Goal: Transaction & Acquisition: Purchase product/service

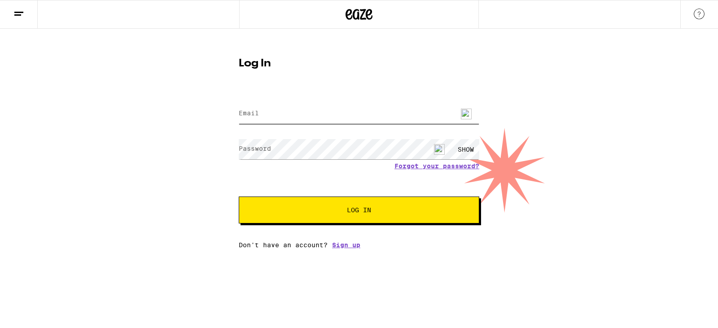
type input "[PERSON_NAME][EMAIL_ADDRESS][DOMAIN_NAME]"
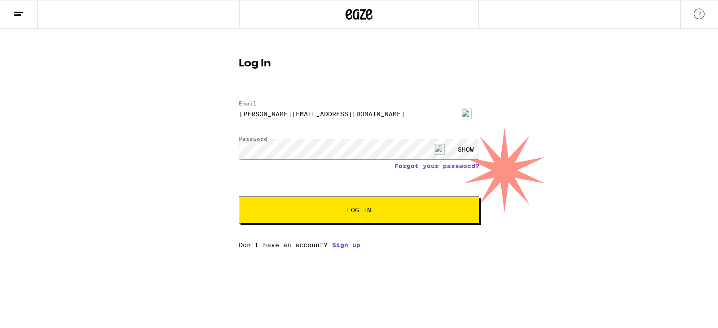
click at [276, 206] on button "Log In" at bounding box center [359, 209] width 240 height 27
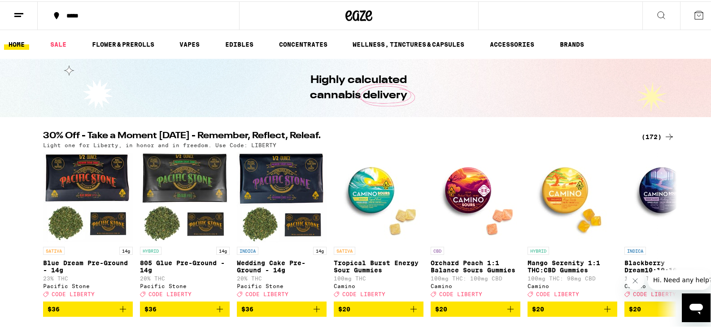
click at [139, 70] on div "Highly calculated cannabis delivery" at bounding box center [359, 86] width 718 height 58
click at [656, 13] on icon at bounding box center [661, 14] width 11 height 11
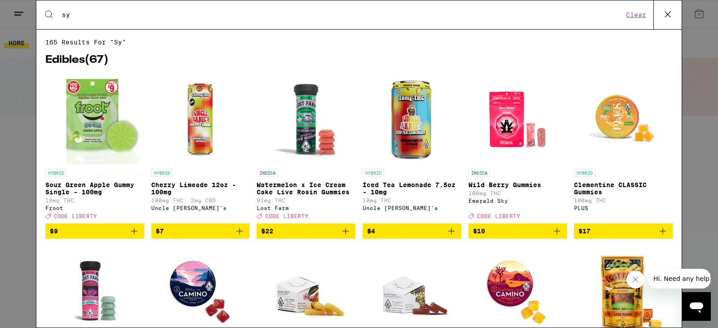
type input "s"
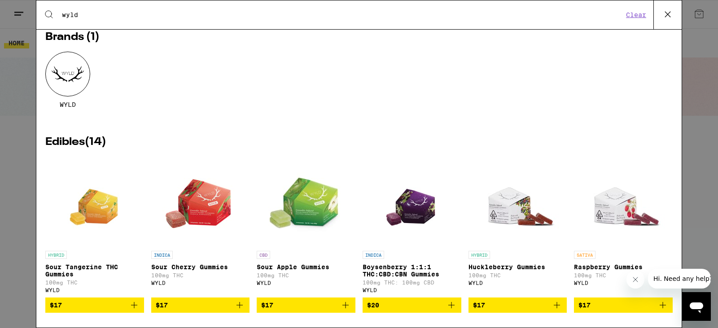
scroll to position [45, 0]
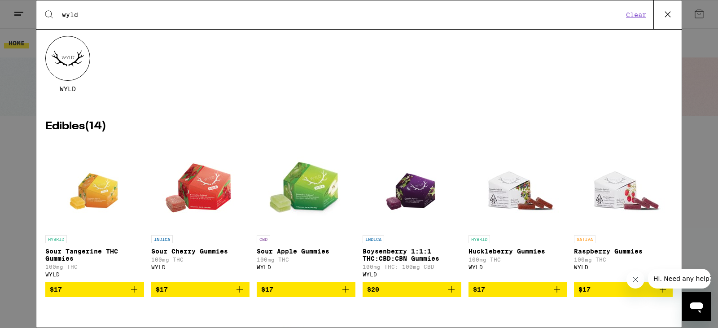
type input "wyld"
click at [394, 295] on span "$20" at bounding box center [412, 289] width 90 height 11
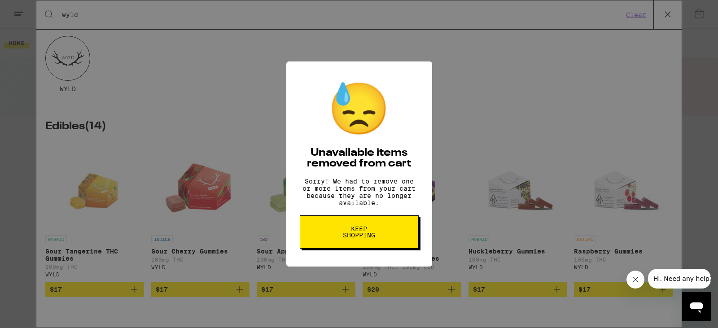
click at [381, 238] on span "Keep Shopping" at bounding box center [359, 232] width 46 height 13
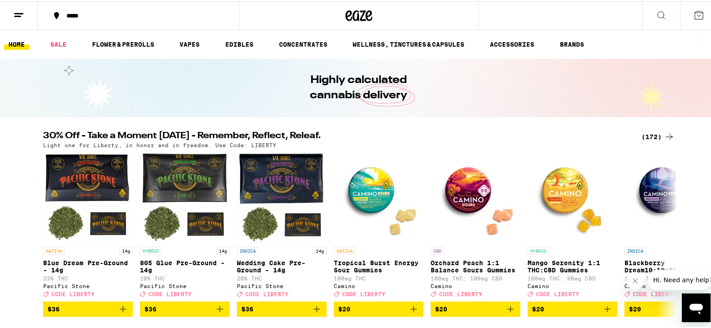
click at [656, 11] on icon at bounding box center [661, 14] width 11 height 11
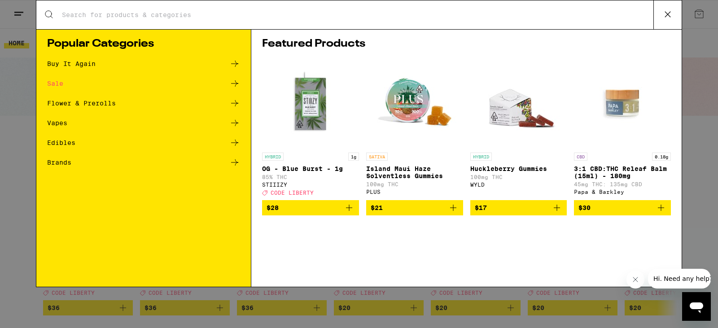
click at [245, 13] on input "Search for Products" at bounding box center [357, 15] width 592 height 8
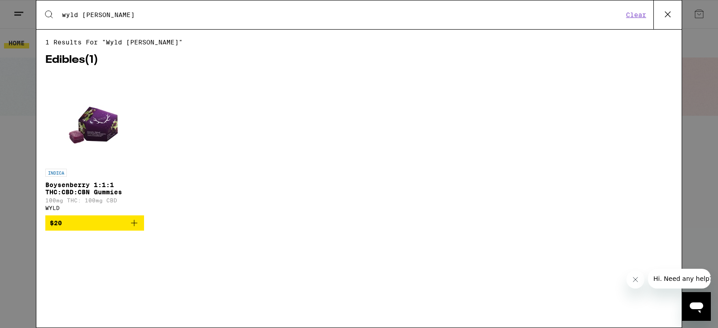
type input "wyld boysen"
click at [132, 227] on icon "Add to bag" at bounding box center [134, 223] width 11 height 11
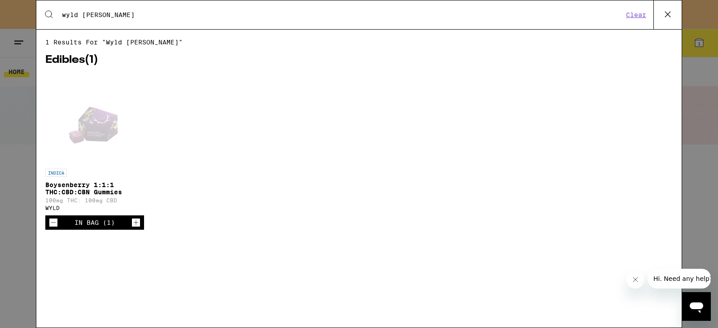
click at [132, 227] on icon "Increment" at bounding box center [136, 222] width 8 height 11
click at [132, 226] on icon "Increment" at bounding box center [136, 222] width 8 height 11
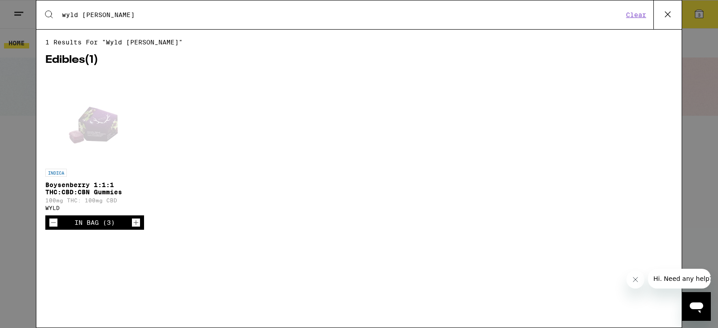
click at [132, 225] on icon "Increment" at bounding box center [136, 222] width 8 height 11
click at [132, 224] on icon "Increment" at bounding box center [136, 222] width 8 height 11
click at [131, 218] on button "Increment" at bounding box center [135, 222] width 9 height 9
click at [109, 126] on div "Open page for Boysenberry 1:1:1 THC:CBD:CBN Gummies from WYLD" at bounding box center [94, 119] width 64 height 90
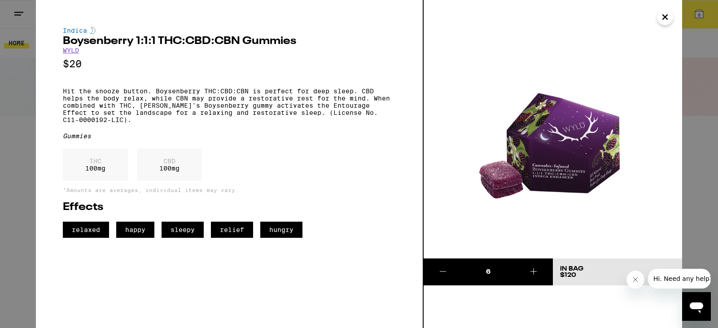
click at [563, 233] on img at bounding box center [552, 129] width 258 height 258
click at [600, 213] on img at bounding box center [552, 129] width 258 height 258
click at [509, 53] on img at bounding box center [552, 129] width 258 height 258
click at [668, 18] on icon "Close" at bounding box center [664, 16] width 11 height 13
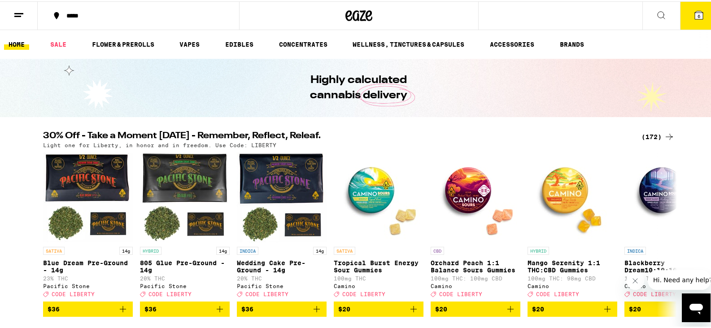
click at [692, 309] on icon "Open messaging window" at bounding box center [695, 309] width 13 height 11
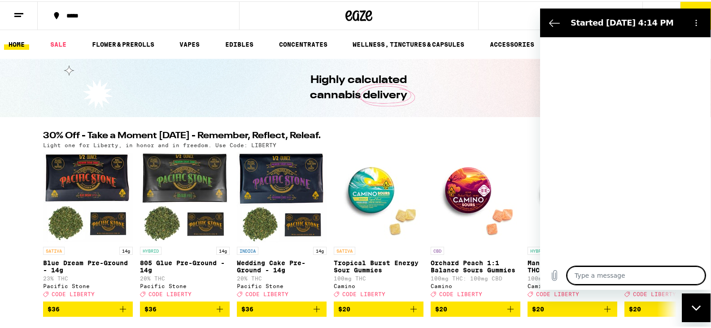
type textarea "x"
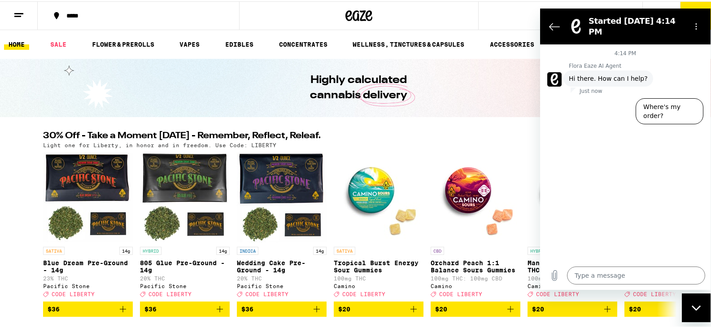
click at [516, 79] on div "Highly calculated cannabis delivery" at bounding box center [359, 86] width 344 height 58
click at [562, 22] on button "Back to the conversation list" at bounding box center [554, 26] width 18 height 18
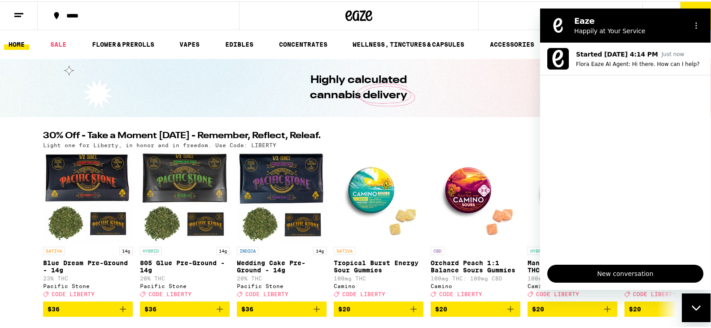
click at [558, 22] on figure at bounding box center [558, 26] width 18 height 18
click at [492, 66] on div "Highly calculated cannabis delivery" at bounding box center [359, 86] width 344 height 58
click at [53, 46] on link "SALE" at bounding box center [58, 43] width 25 height 11
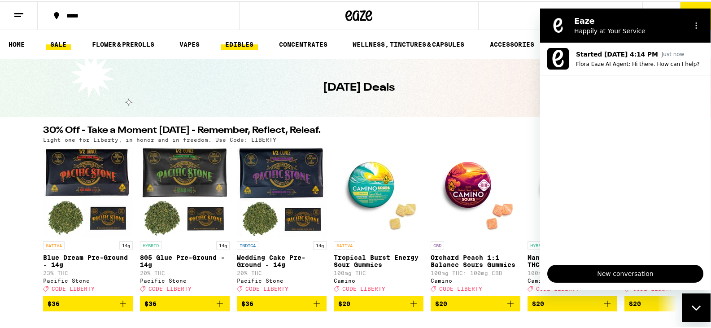
click at [239, 44] on link "EDIBLES" at bounding box center [239, 43] width 37 height 11
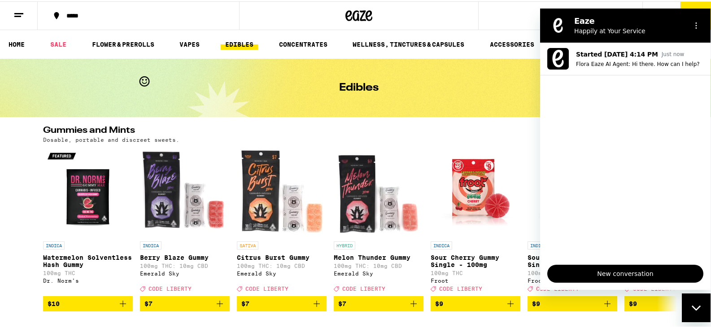
click at [694, 311] on div "Close messaging window" at bounding box center [696, 307] width 27 height 27
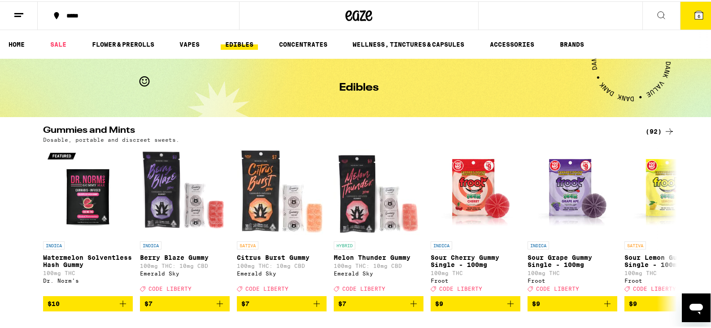
click at [656, 13] on icon at bounding box center [661, 14] width 11 height 11
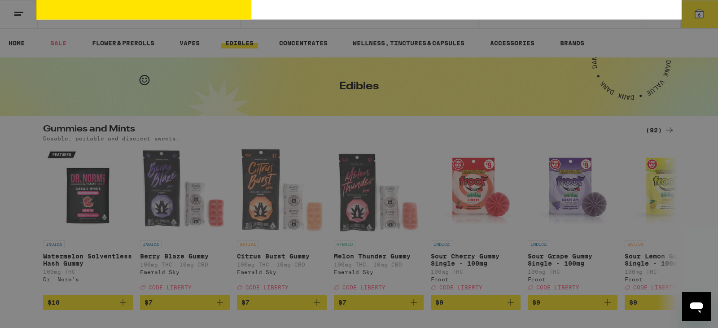
click at [142, 17] on input "Search for Products" at bounding box center [357, 15] width 592 height 8
type input "wyld"
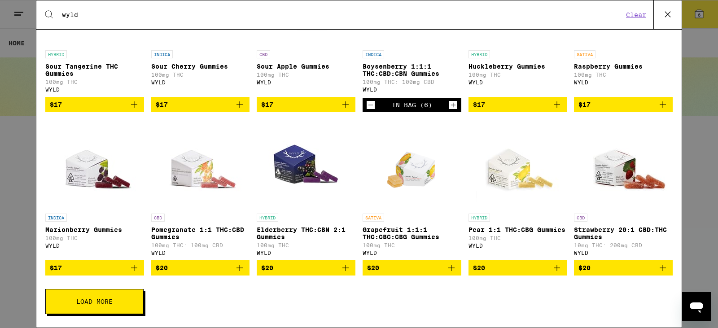
scroll to position [241, 0]
click at [120, 301] on button "Load More" at bounding box center [94, 301] width 98 height 25
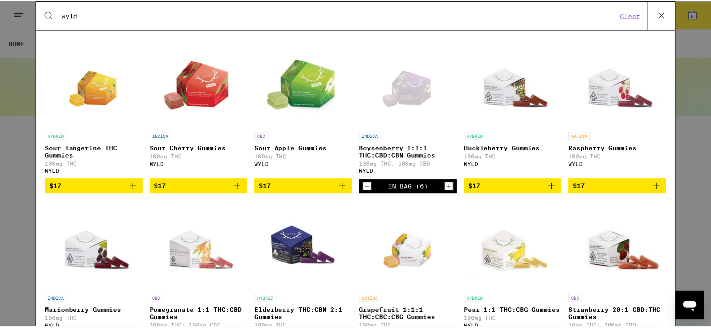
scroll to position [147, 0]
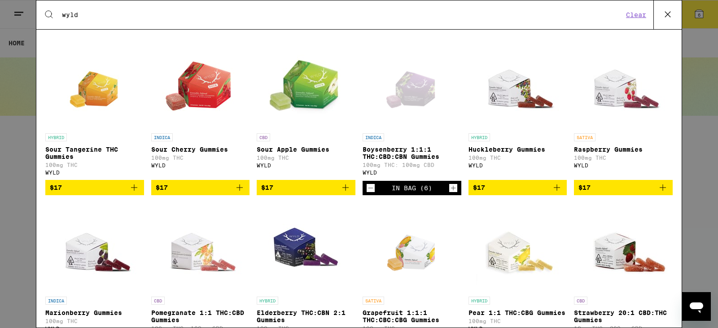
click at [369, 191] on icon "Decrement" at bounding box center [370, 188] width 8 height 11
click at [390, 165] on div "INDICA Boysenberry 1:1:1 THC:CBD:CBN Gummies 100mg THC: 100mg CBD WYLD" at bounding box center [411, 154] width 99 height 43
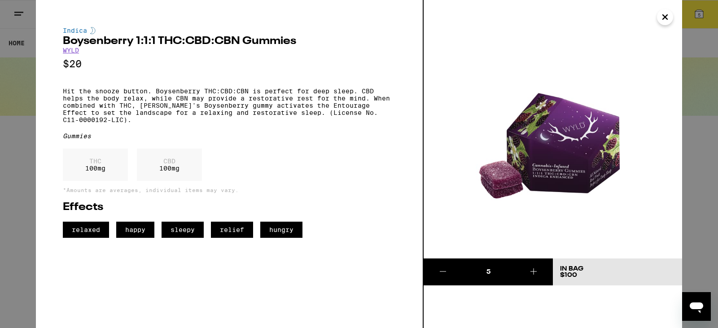
click at [436, 72] on img at bounding box center [552, 129] width 258 height 258
click at [665, 18] on icon "Close" at bounding box center [664, 16] width 11 height 13
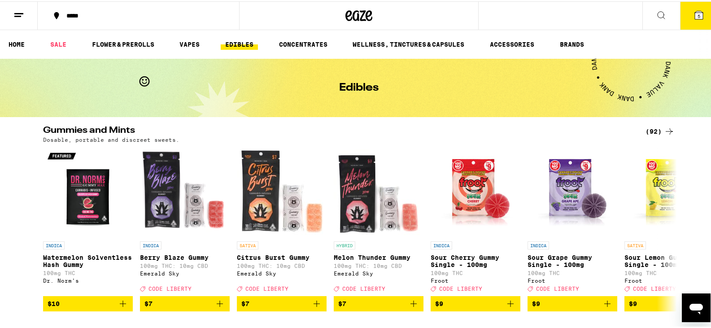
click at [656, 15] on icon at bounding box center [661, 14] width 11 height 11
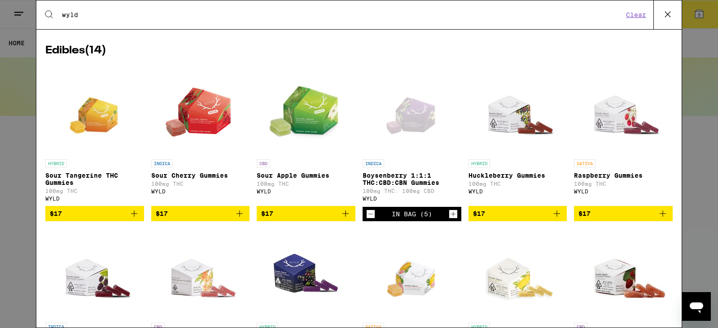
scroll to position [135, 0]
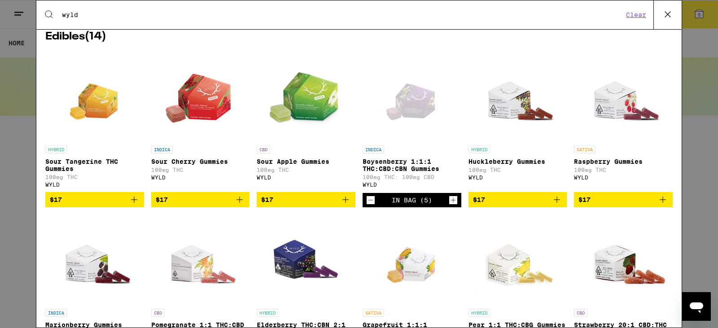
drag, startPoint x: 399, startPoint y: 160, endPoint x: 394, endPoint y: 163, distance: 5.6
click at [394, 163] on p "Boysenberry 1:1:1 THC:CBD:CBN Gummies" at bounding box center [411, 165] width 99 height 14
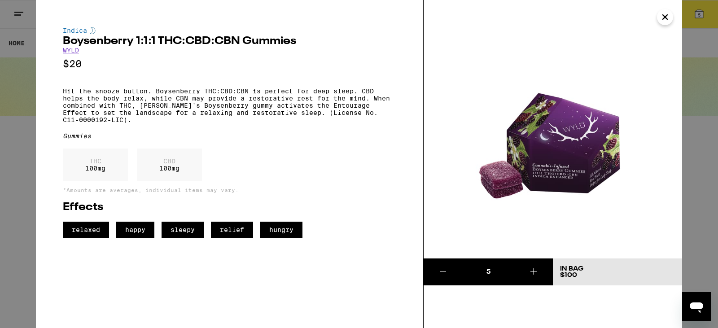
click at [593, 55] on img at bounding box center [552, 129] width 258 height 258
click at [520, 68] on img at bounding box center [552, 129] width 258 height 258
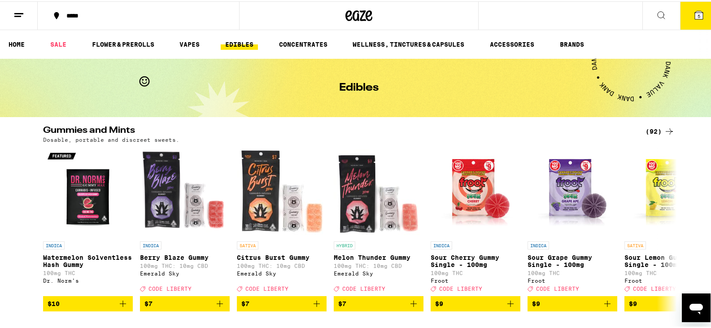
click at [656, 12] on icon at bounding box center [661, 14] width 11 height 11
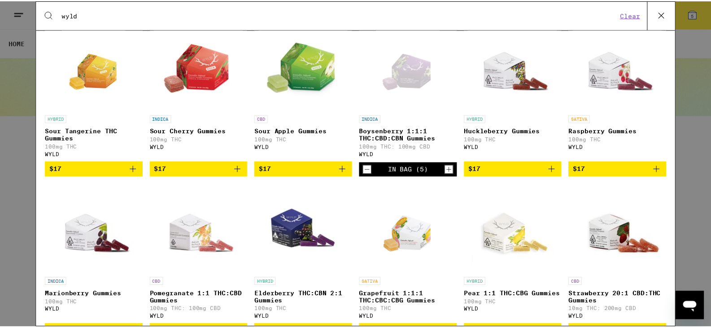
scroll to position [179, 0]
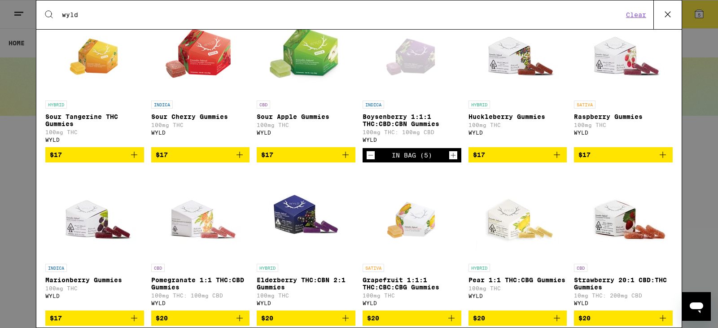
click at [367, 161] on icon "Decrement" at bounding box center [370, 155] width 8 height 11
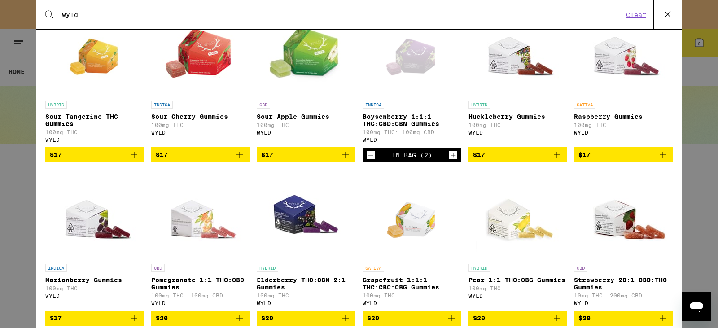
click at [367, 161] on icon "Decrement" at bounding box center [370, 155] width 8 height 11
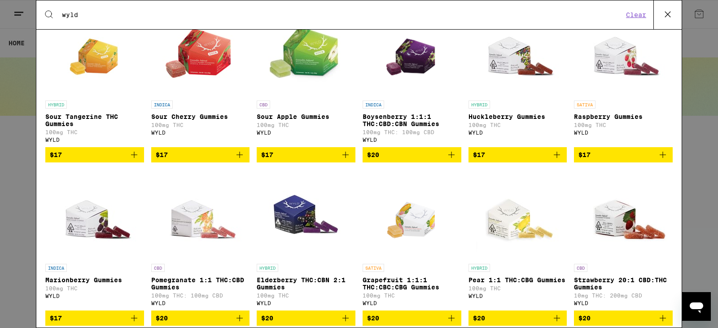
drag, startPoint x: 380, startPoint y: 161, endPoint x: 344, endPoint y: 100, distance: 71.0
click at [344, 100] on link "CBD Sour Apple Gummies 100mg THC WYLD" at bounding box center [306, 76] width 99 height 141
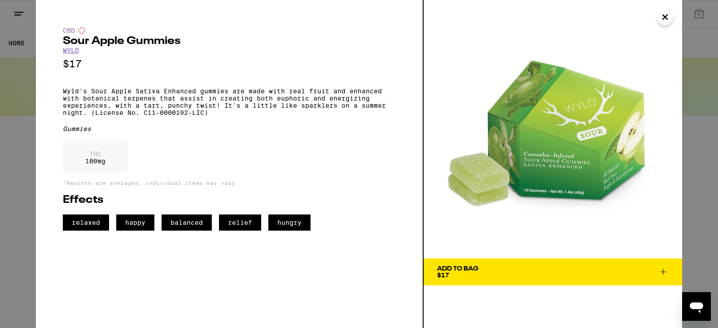
drag, startPoint x: 225, startPoint y: 0, endPoint x: 611, endPoint y: 30, distance: 387.3
click at [611, 30] on img at bounding box center [552, 129] width 258 height 258
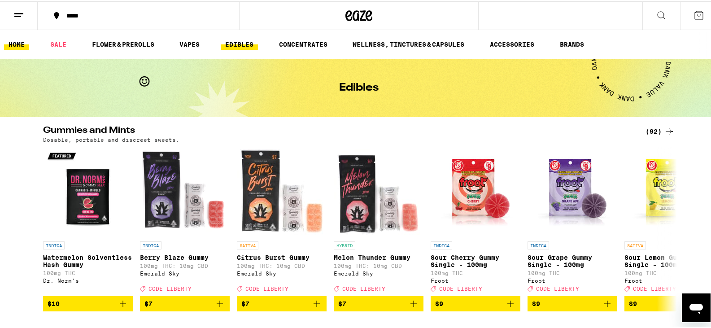
click at [11, 41] on link "HOME" at bounding box center [16, 43] width 25 height 11
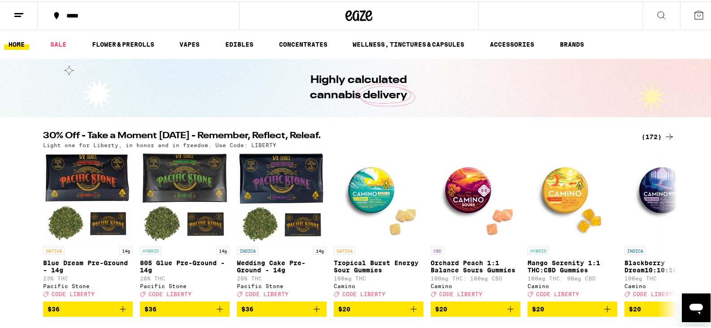
click at [656, 10] on icon at bounding box center [661, 14] width 11 height 11
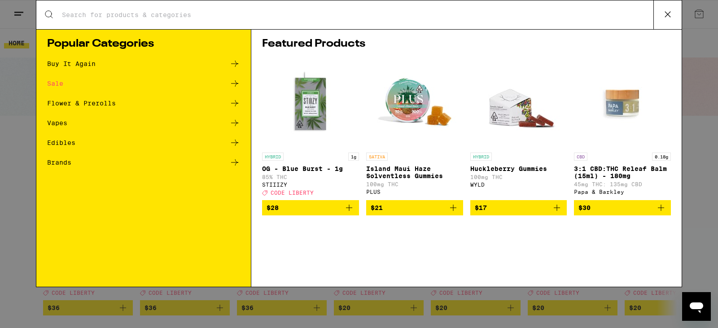
click at [251, 20] on div "Search for Products" at bounding box center [358, 14] width 645 height 29
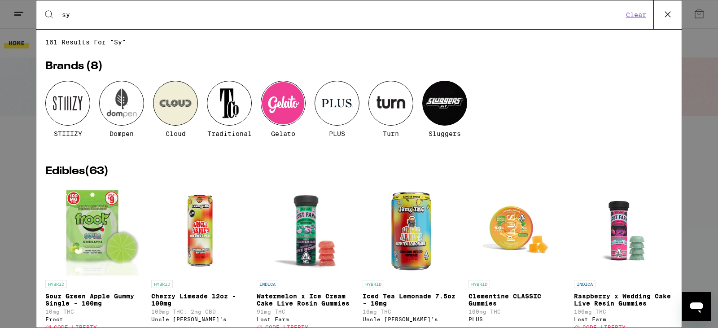
type input "s"
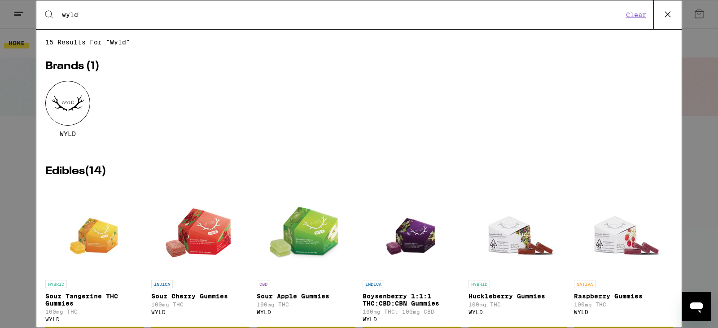
type input "wyld"
click at [410, 242] on img "Open page for Boysenberry 1:1:1 THC:CBD:CBN Gummies from WYLD" at bounding box center [411, 231] width 64 height 90
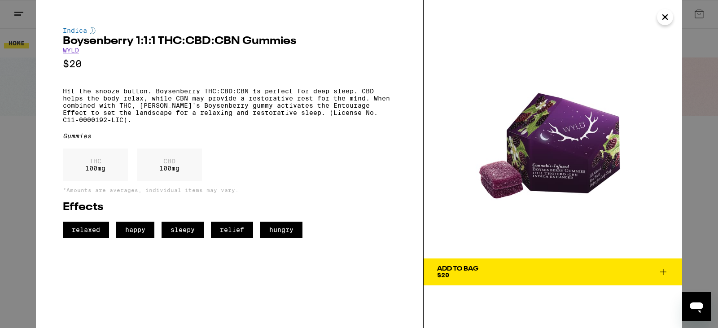
click at [663, 275] on icon at bounding box center [662, 271] width 11 height 11
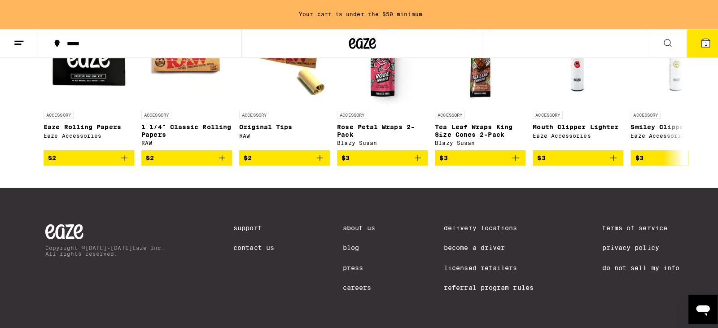
scroll to position [4179, 0]
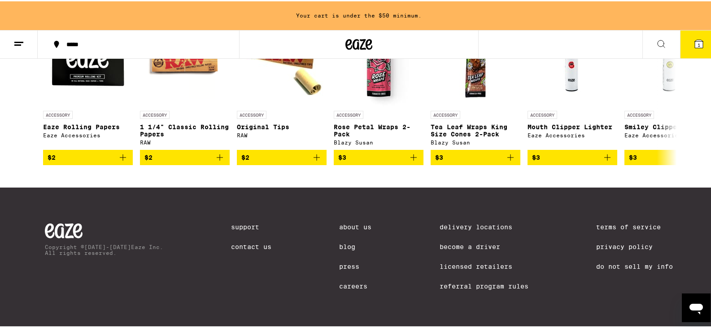
click at [697, 44] on span "1" at bounding box center [698, 43] width 3 height 5
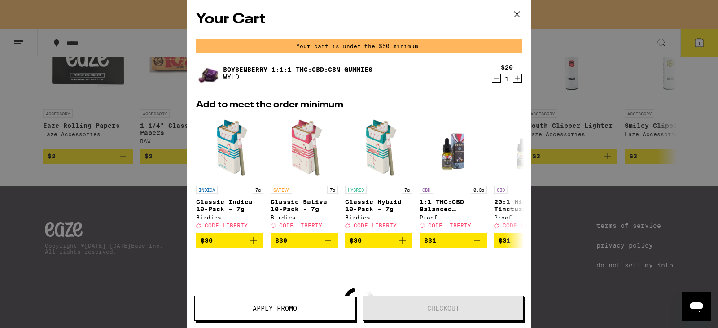
click at [698, 40] on div "Your Cart Your cart is under the $50 minimum. Boysenberry 1:1:1 THC:CBD:CBN Gum…" at bounding box center [359, 164] width 718 height 328
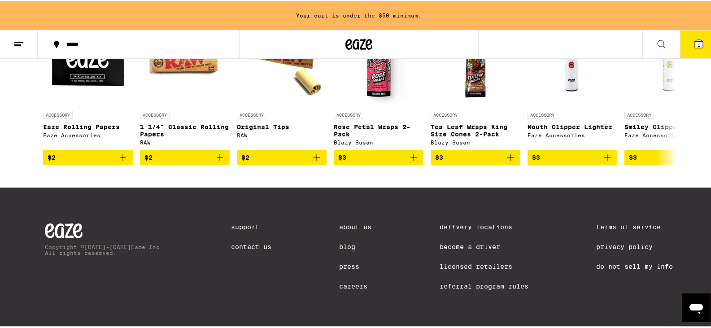
click at [697, 44] on span "1" at bounding box center [698, 43] width 3 height 5
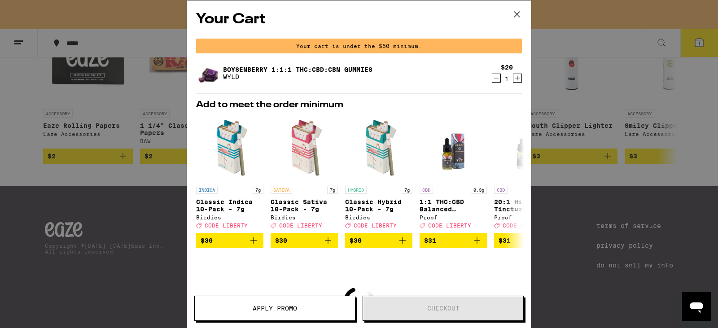
click at [513, 80] on icon "Increment" at bounding box center [517, 78] width 8 height 11
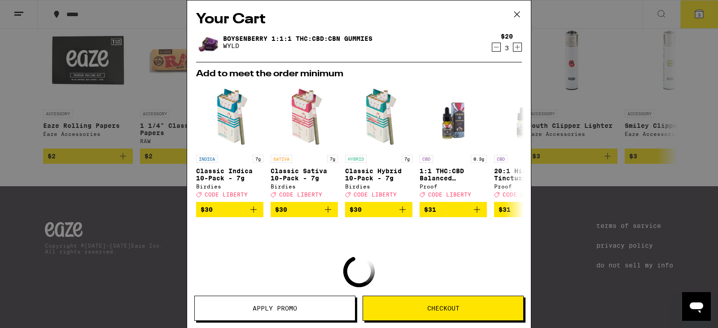
scroll to position [4150, 0]
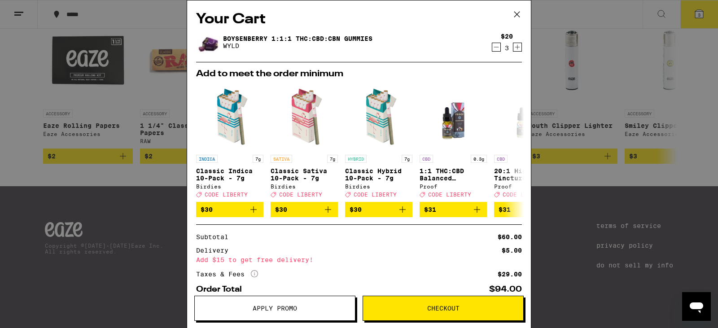
click at [513, 48] on icon "Increment" at bounding box center [517, 47] width 8 height 11
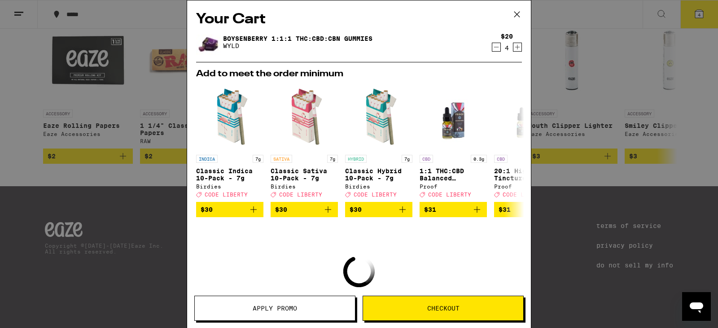
click at [515, 48] on icon "Increment" at bounding box center [517, 47] width 5 height 5
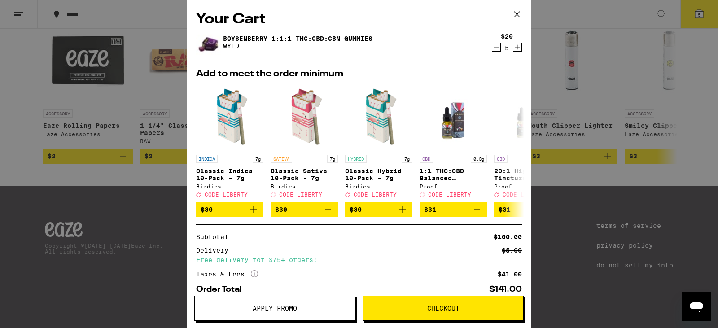
click at [458, 304] on button "Checkout" at bounding box center [442, 308] width 161 height 25
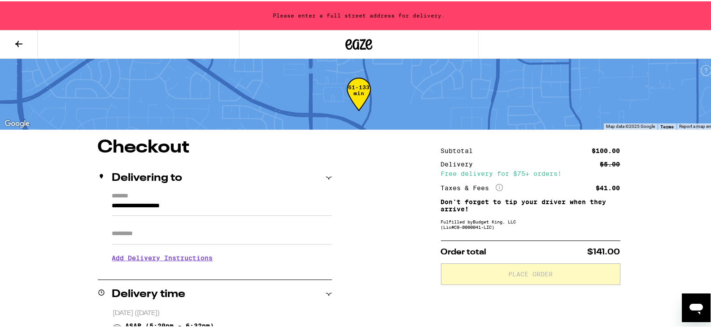
click at [112, 203] on input "**********" at bounding box center [222, 206] width 220 height 15
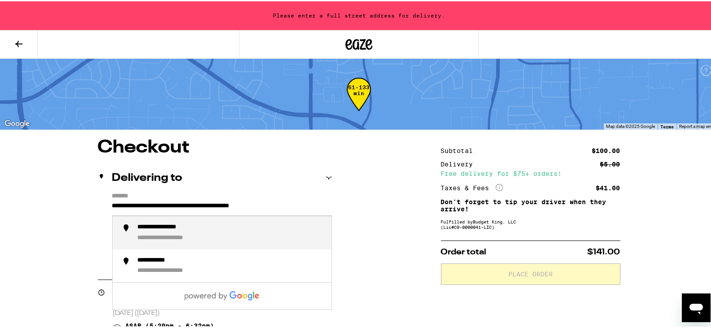
click at [160, 224] on div "**********" at bounding box center [172, 226] width 69 height 8
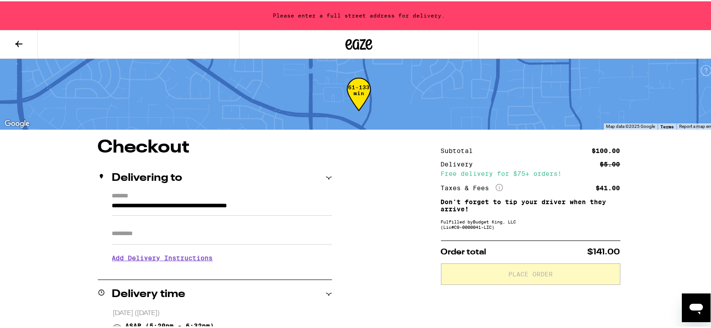
type input "**********"
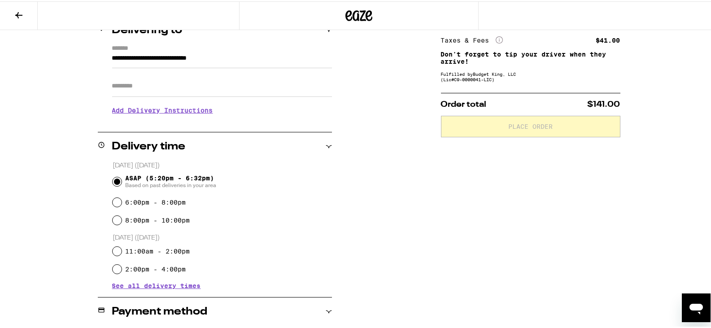
scroll to position [135, 0]
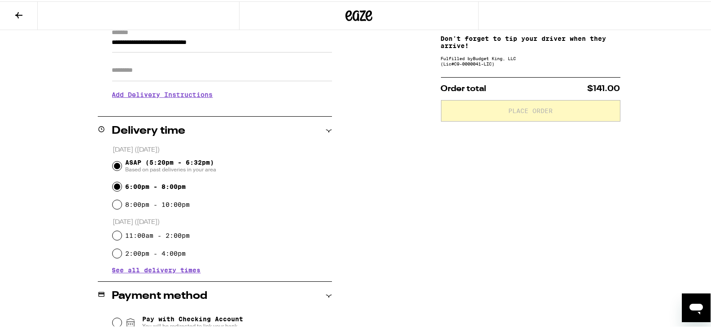
click at [114, 186] on input "6:00pm - 8:00pm" at bounding box center [117, 185] width 9 height 9
radio input "true"
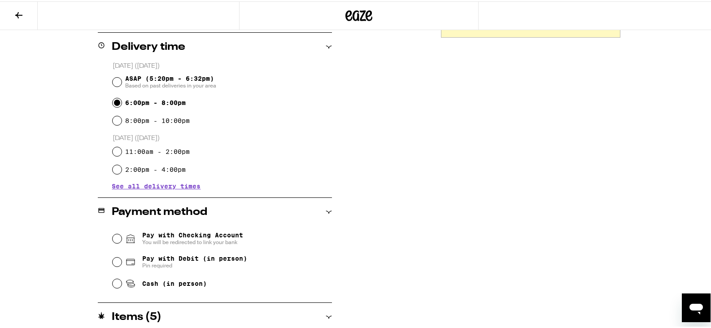
scroll to position [224, 0]
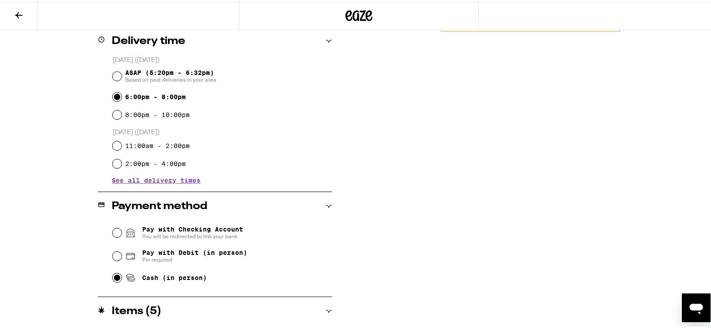
click at [113, 278] on input "Cash (in person)" at bounding box center [117, 276] width 9 height 9
radio input "true"
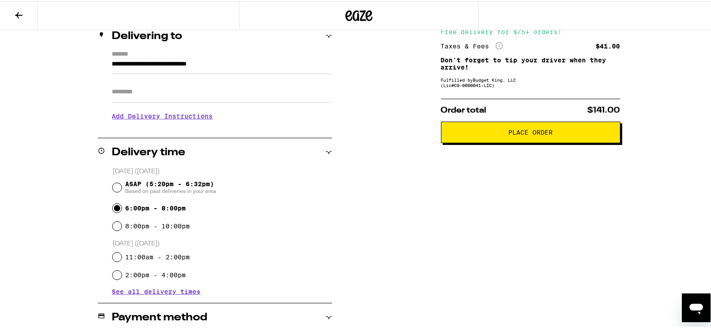
scroll to position [109, 0]
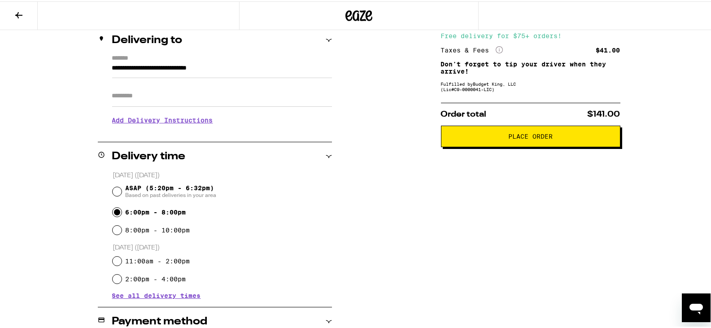
click at [569, 136] on span "Place Order" at bounding box center [530, 135] width 164 height 6
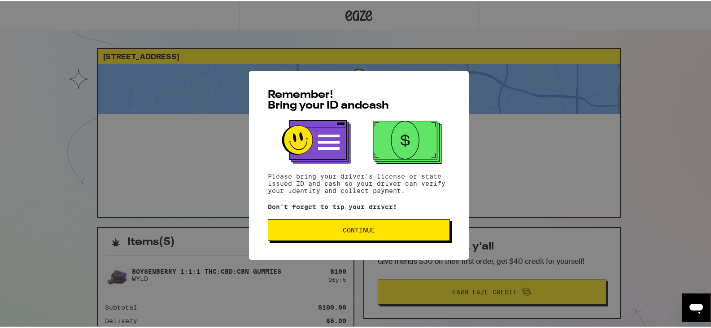
click at [375, 227] on button "Continue" at bounding box center [359, 229] width 182 height 22
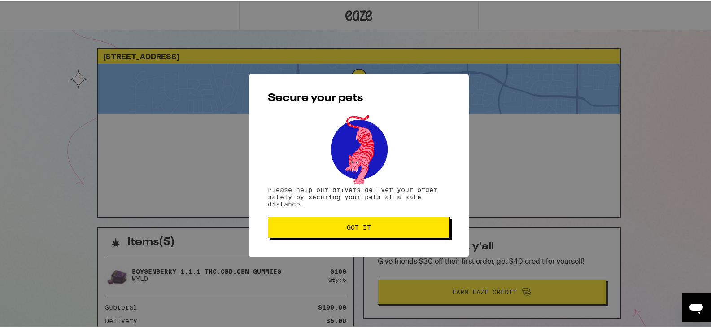
click at [375, 227] on span "Got it" at bounding box center [358, 226] width 167 height 6
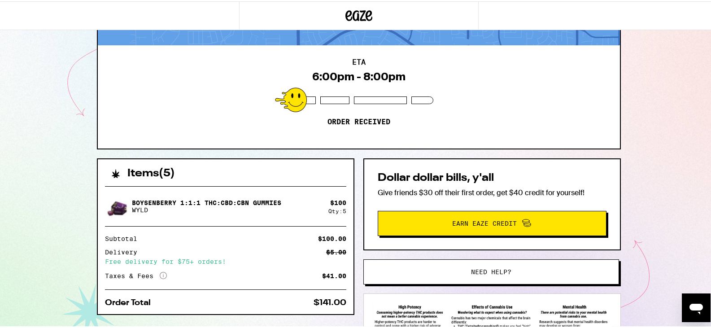
scroll to position [90, 0]
